Goal: Task Accomplishment & Management: Manage account settings

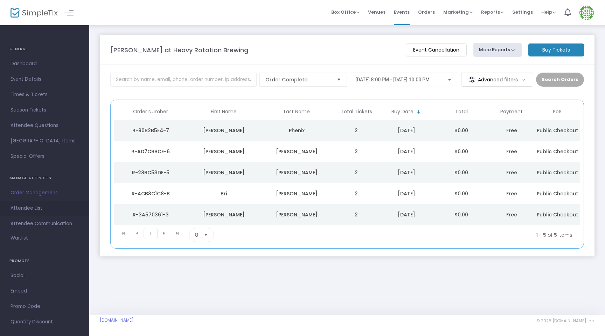
click at [23, 207] on span "Attendee List" at bounding box center [45, 207] width 68 height 9
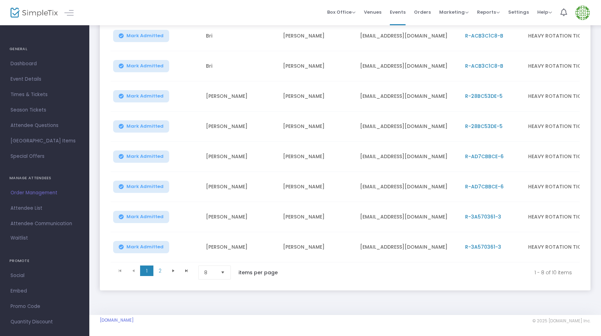
scroll to position [122, 0]
click at [221, 269] on span "Select" at bounding box center [223, 273] width 12 height 12
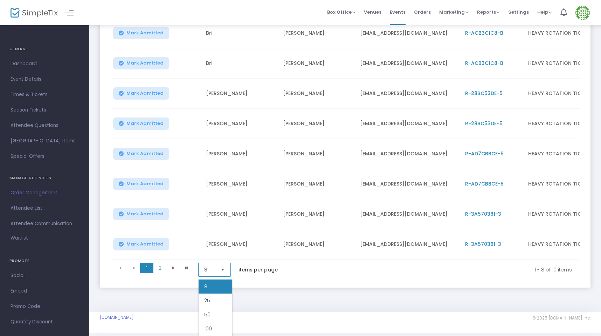
click at [212, 311] on li "50" at bounding box center [216, 314] width 34 height 14
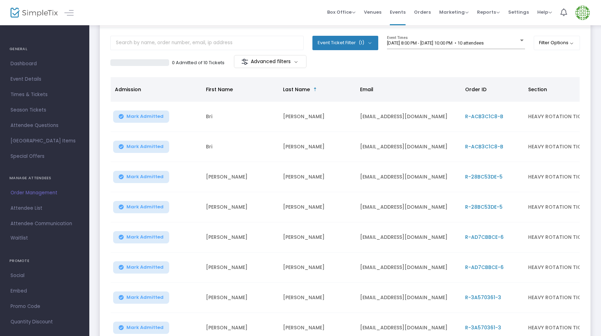
scroll to position [0, 0]
